Goal: Find contact information: Find contact information

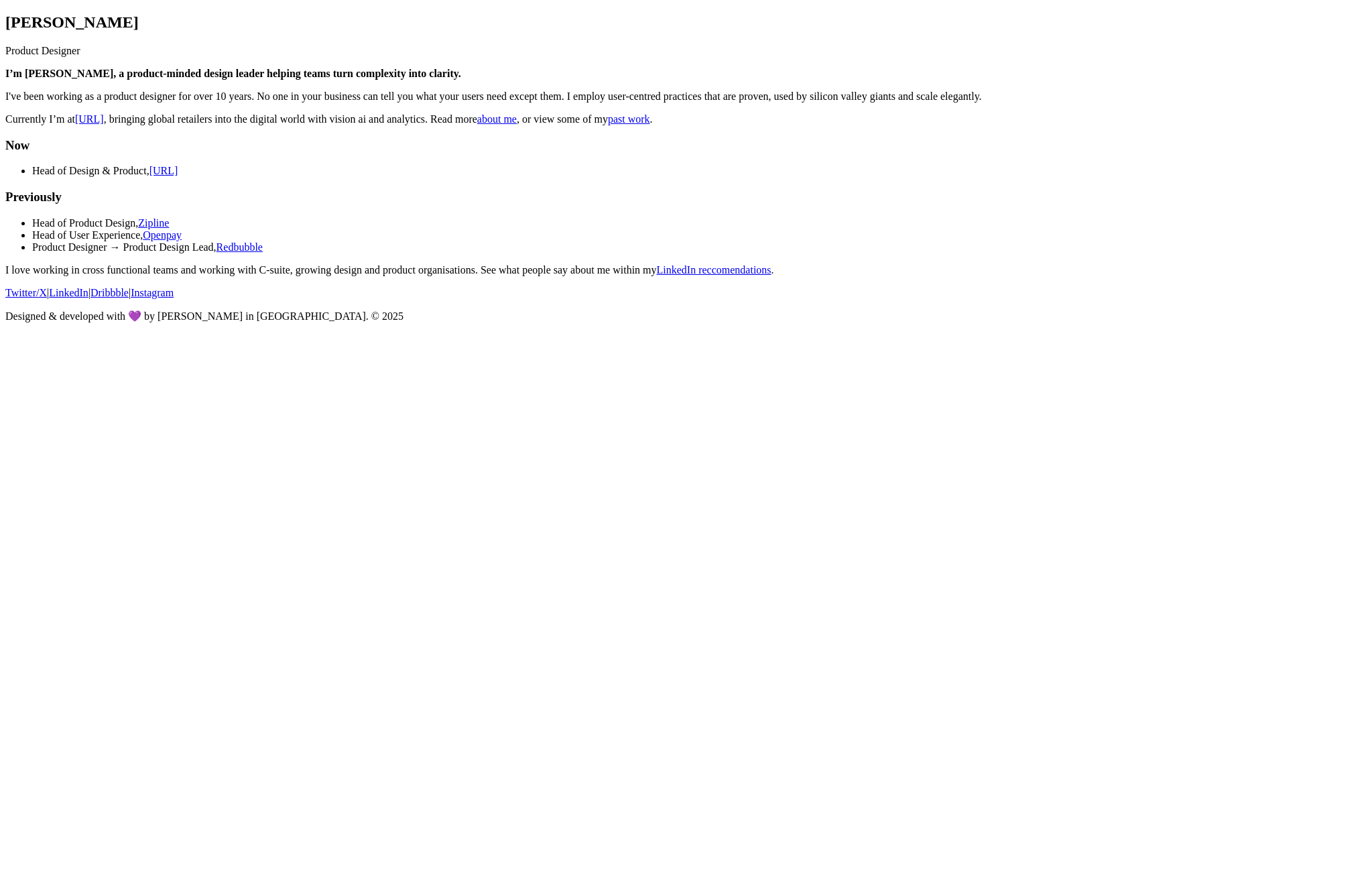
click at [1087, 276] on main "Shaun Byrne Product Designer I’m Shaun 👋, a product-minded design leader helpin…" at bounding box center [686, 145] width 1361 height 263
click at [1055, 276] on main "Shaun Byrne Product Designer I’m Shaun 👋, a product-minded design leader helpin…" at bounding box center [686, 145] width 1361 height 263
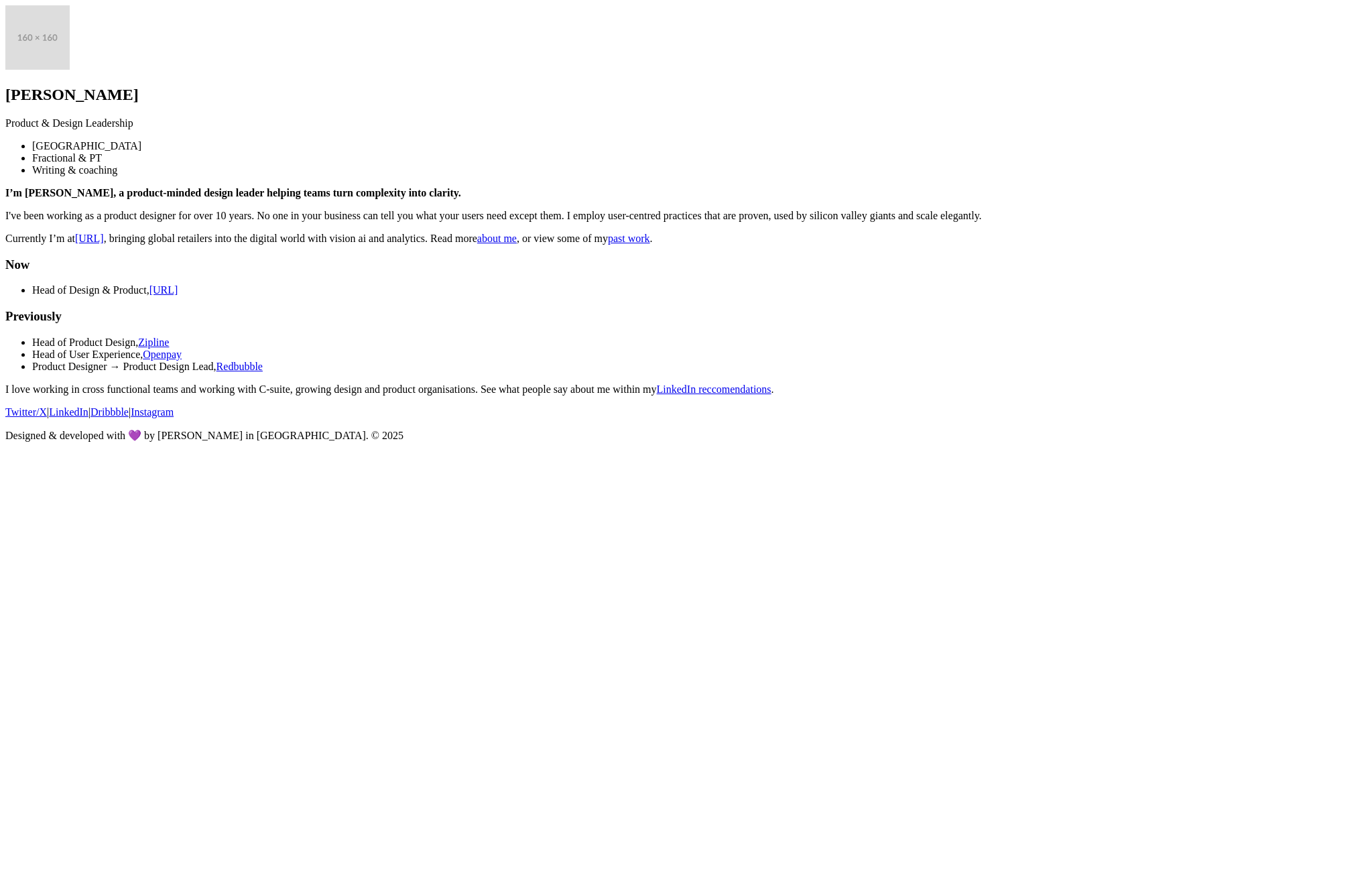
click at [1172, 442] on body "Shaun Byrne Product & Design Leadership Melbourne Fractional & PT Writing & coa…" at bounding box center [686, 224] width 1361 height 436
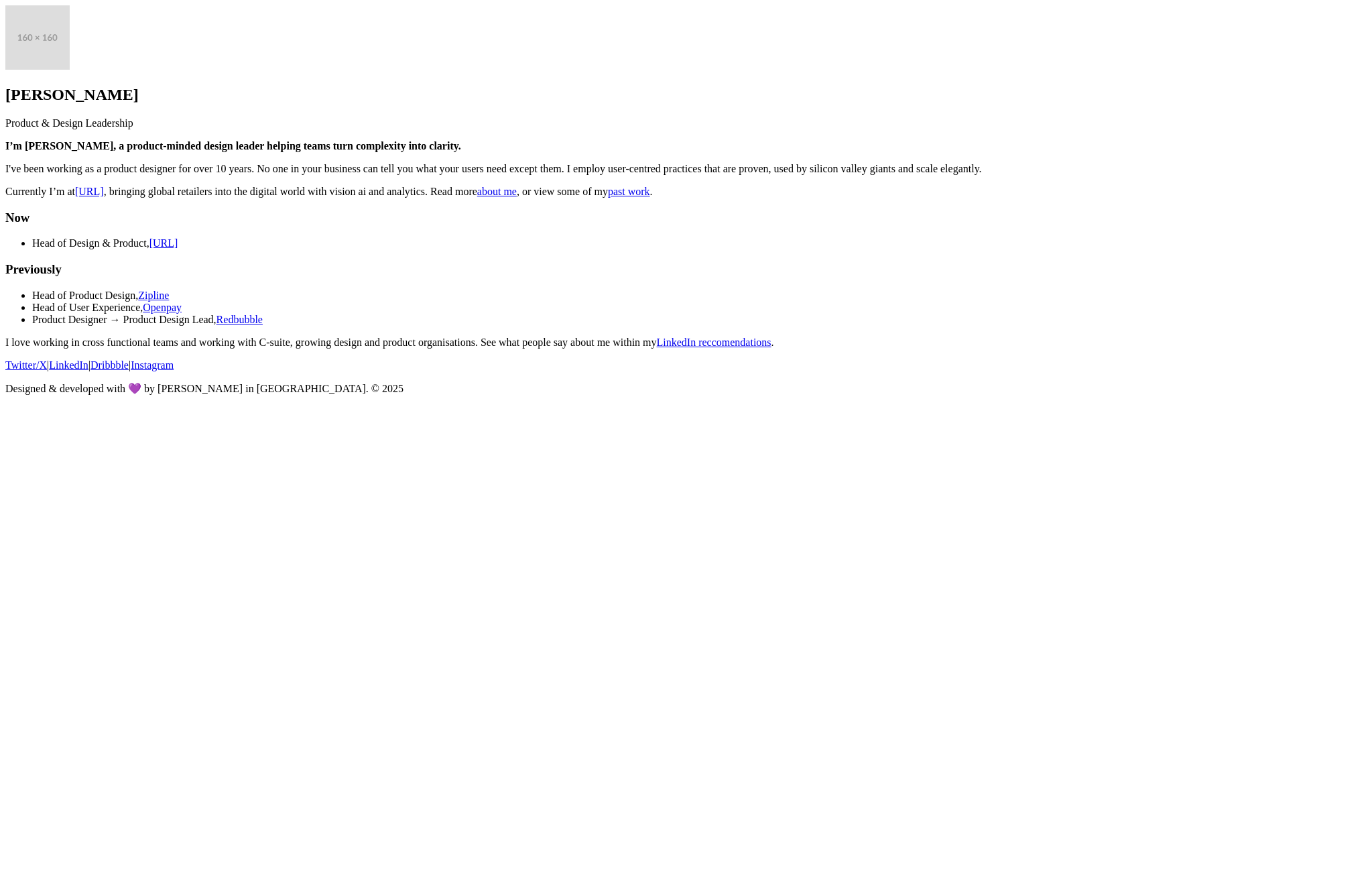
click at [1116, 395] on body "Shaun Byrne Product & Design Leadership I’m Shaun 👋, a product-minded design le…" at bounding box center [686, 200] width 1361 height 389
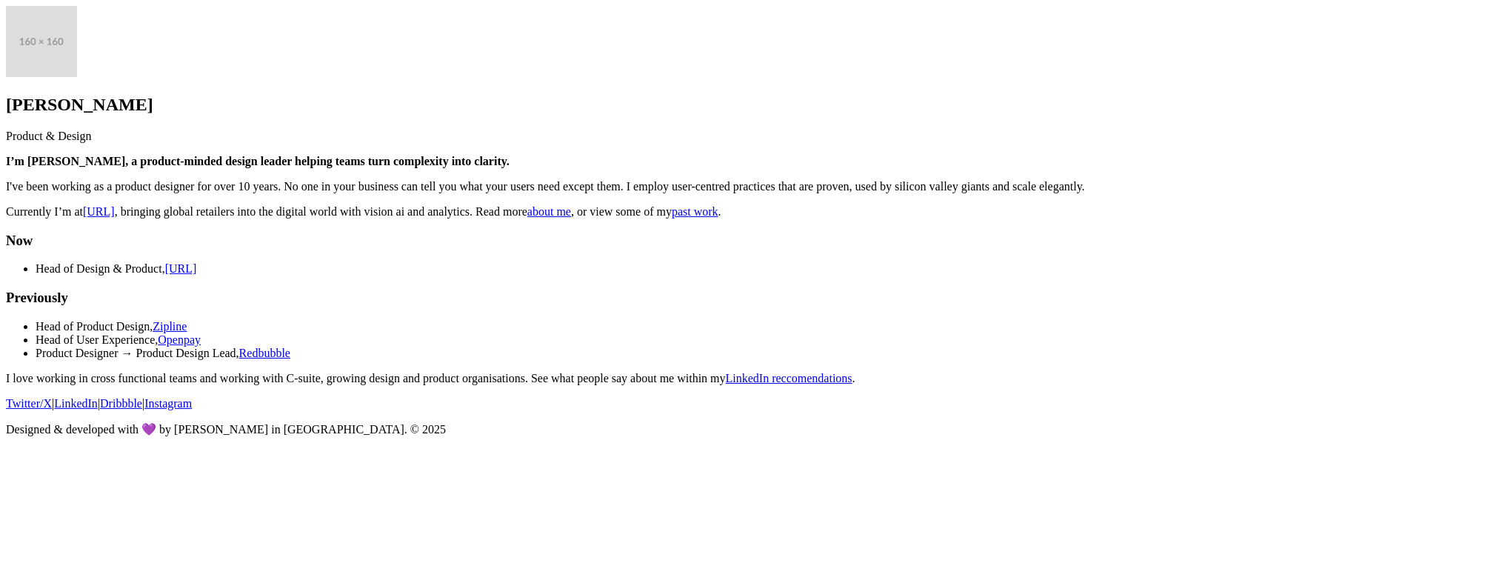
click at [1335, 385] on main "Shaun Byrne Product & Design I’m Shaun 👋, a product-minded design leader helpin…" at bounding box center [752, 195] width 1493 height 379
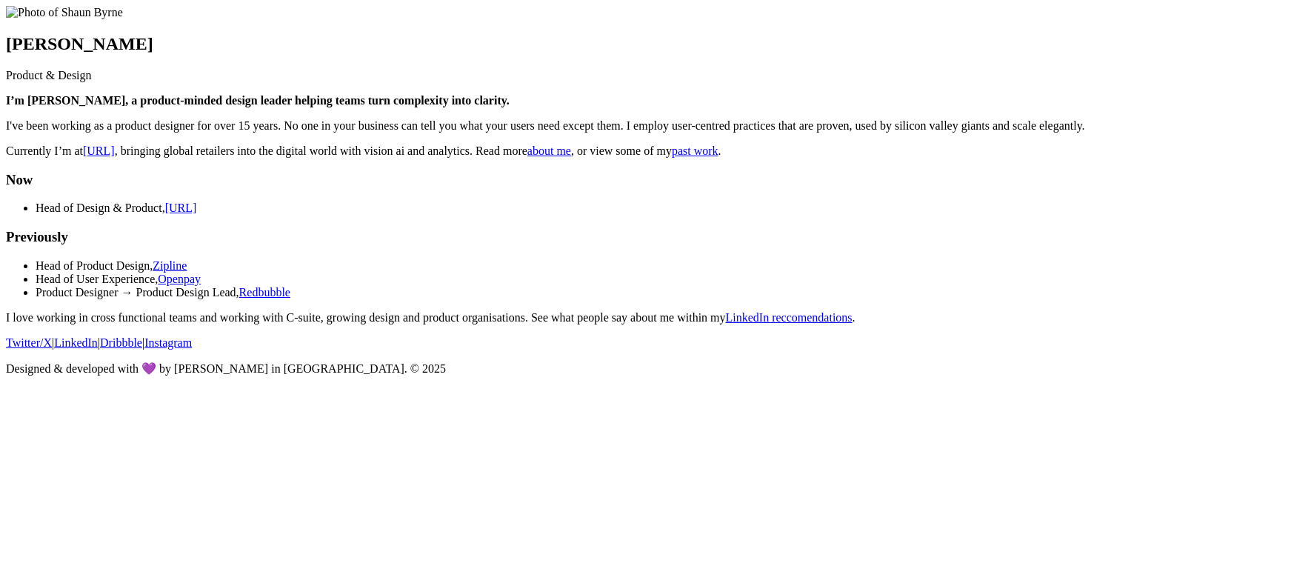
click at [254, 101] on main "[PERSON_NAME] Product & Design I’m [PERSON_NAME], a product-minded design leade…" at bounding box center [655, 165] width 1299 height 318
click at [316, 324] on main "[PERSON_NAME] Product & Design I’m [PERSON_NAME], a product-minded design leade…" at bounding box center [655, 165] width 1299 height 318
click at [558, 157] on link "about me" at bounding box center [549, 150] width 44 height 13
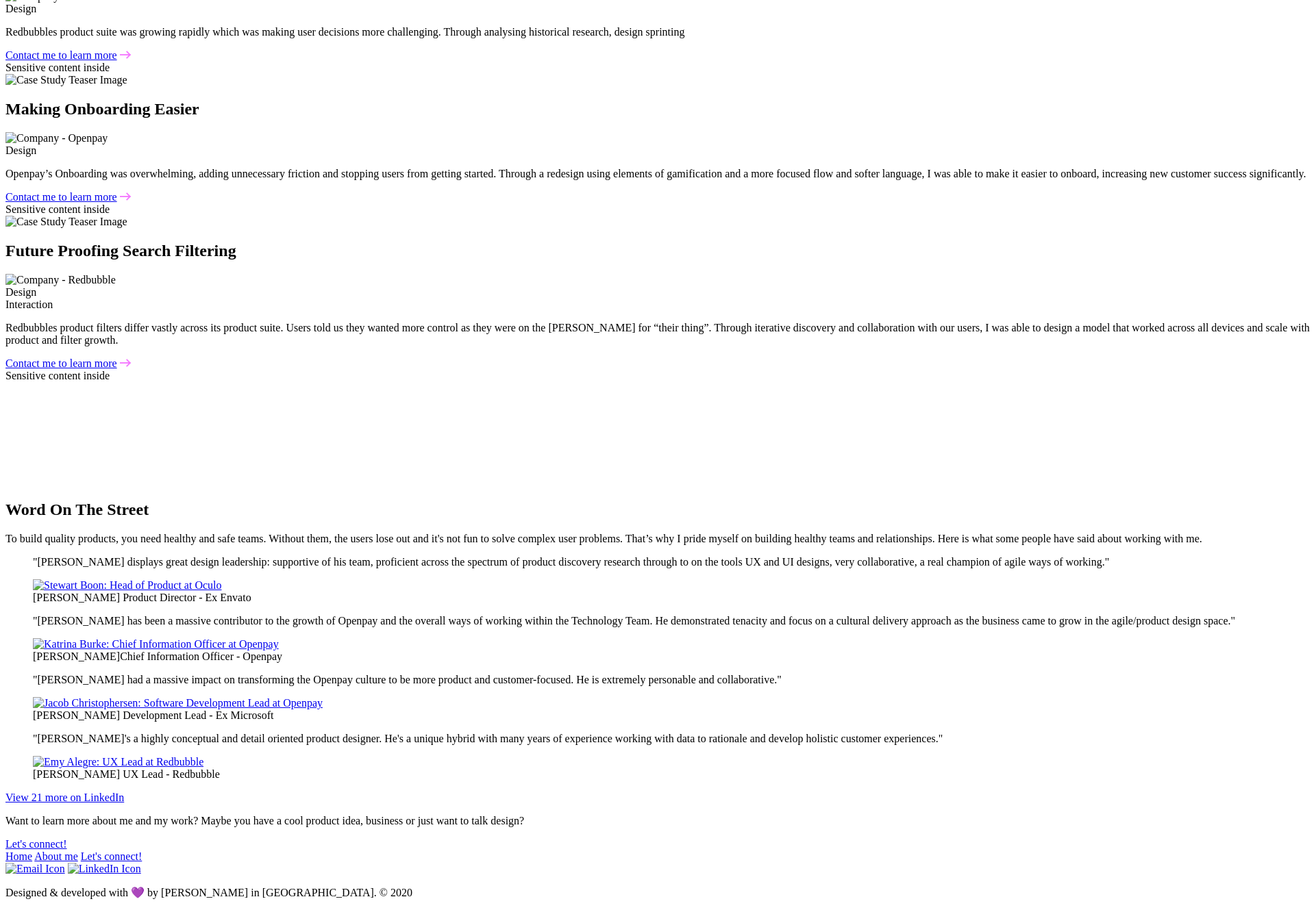
scroll to position [4077, 0]
click at [142, 851] on link "Let's connect!" at bounding box center [111, 856] width 62 height 12
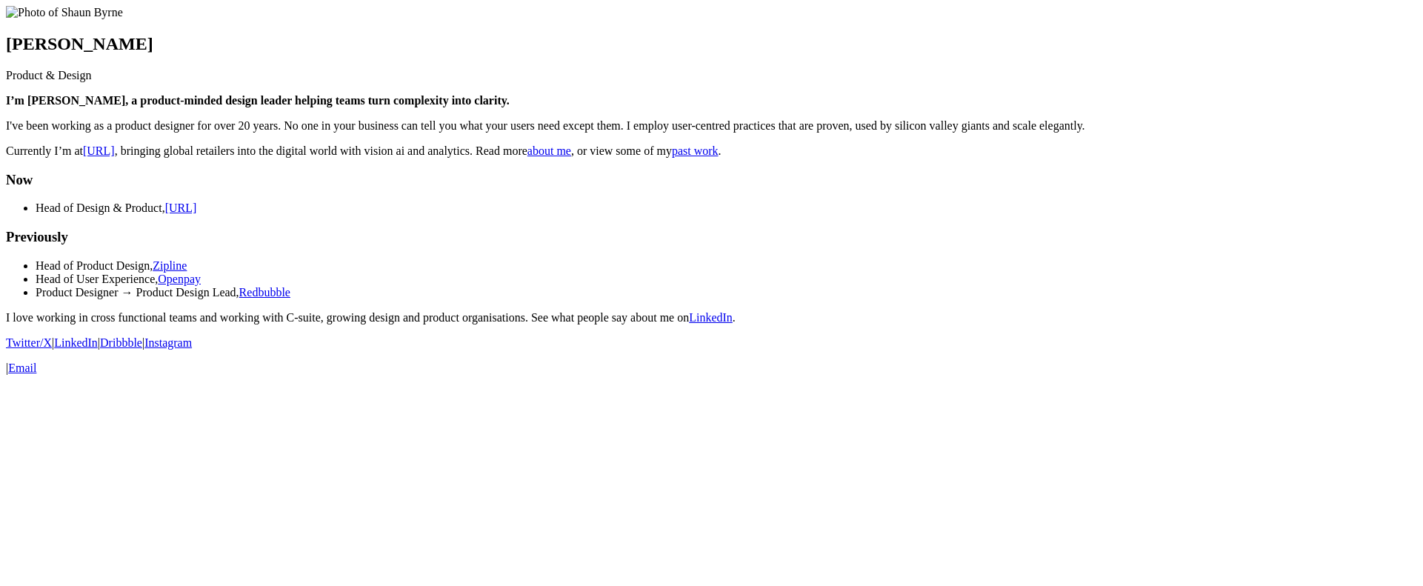
click at [1152, 324] on main "[PERSON_NAME] Product & Design I’m [PERSON_NAME], a product-minded design leade…" at bounding box center [711, 165] width 1411 height 318
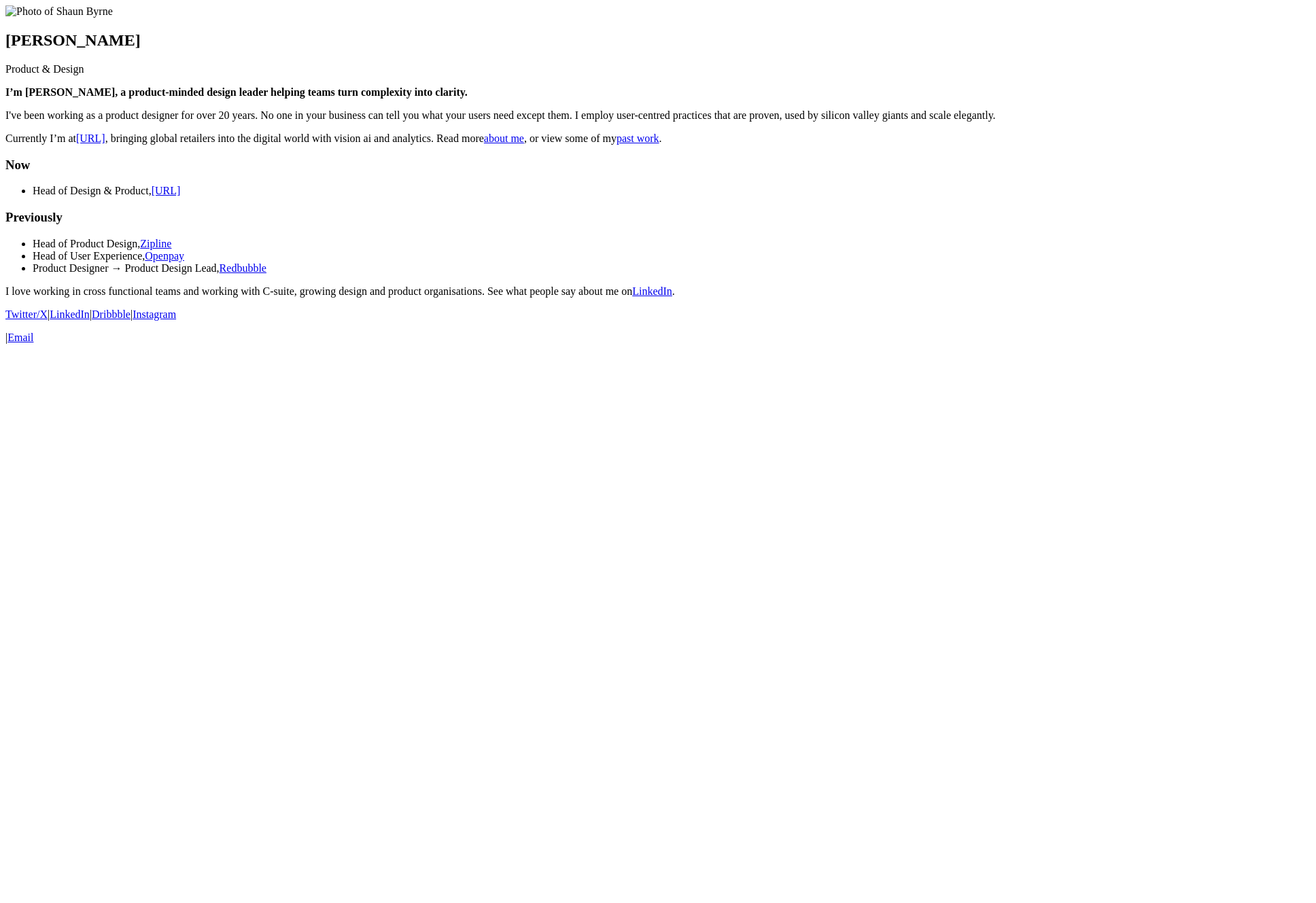
click at [1152, 297] on main "[PERSON_NAME] Product & Design I’m [PERSON_NAME], a product-minded design leade…" at bounding box center [658, 151] width 1305 height 292
click at [204, 320] on link "Email" at bounding box center [191, 314] width 26 height 12
